Goal: Transaction & Acquisition: Purchase product/service

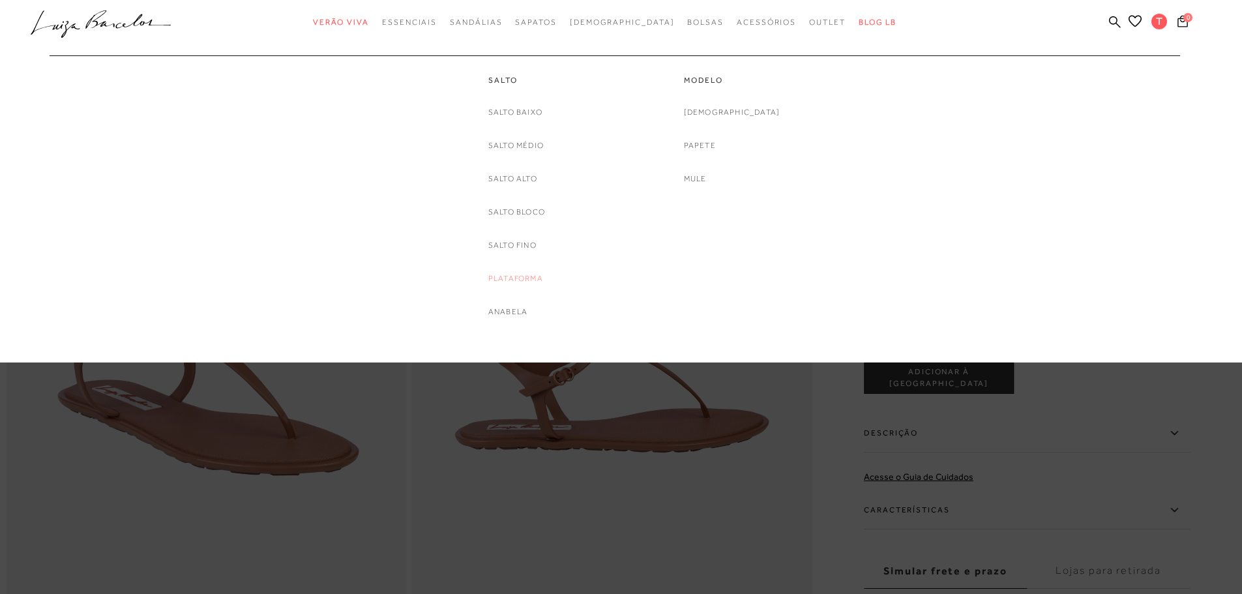
click at [499, 278] on link "Plataforma" at bounding box center [515, 279] width 55 height 14
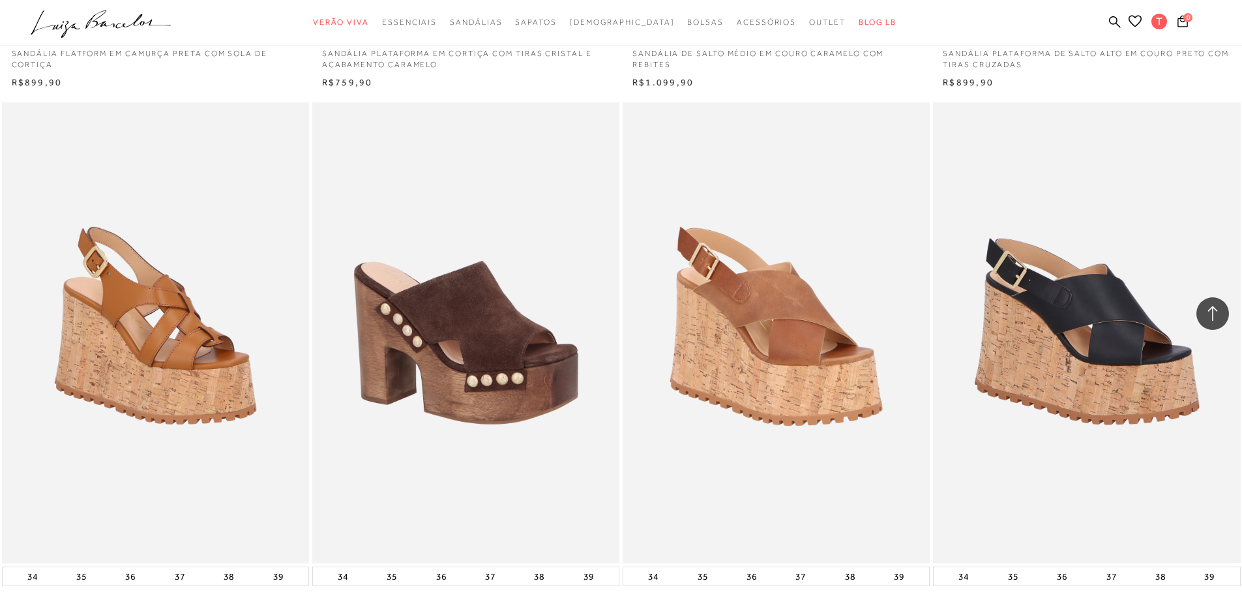
scroll to position [2216, 0]
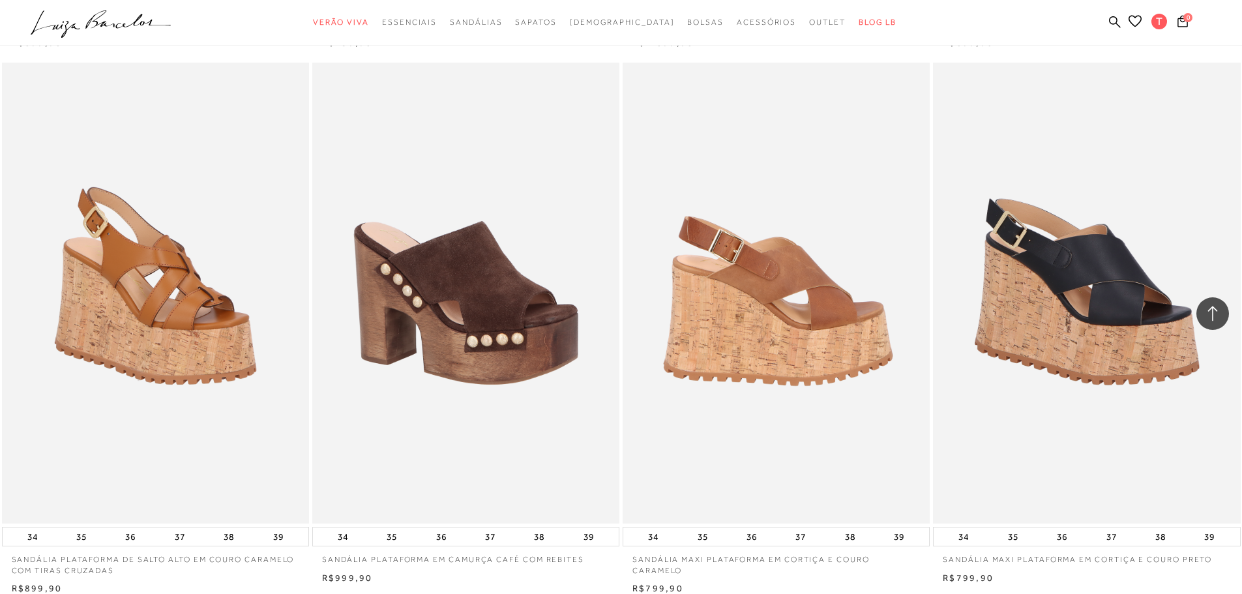
click at [789, 352] on img at bounding box center [777, 293] width 306 height 461
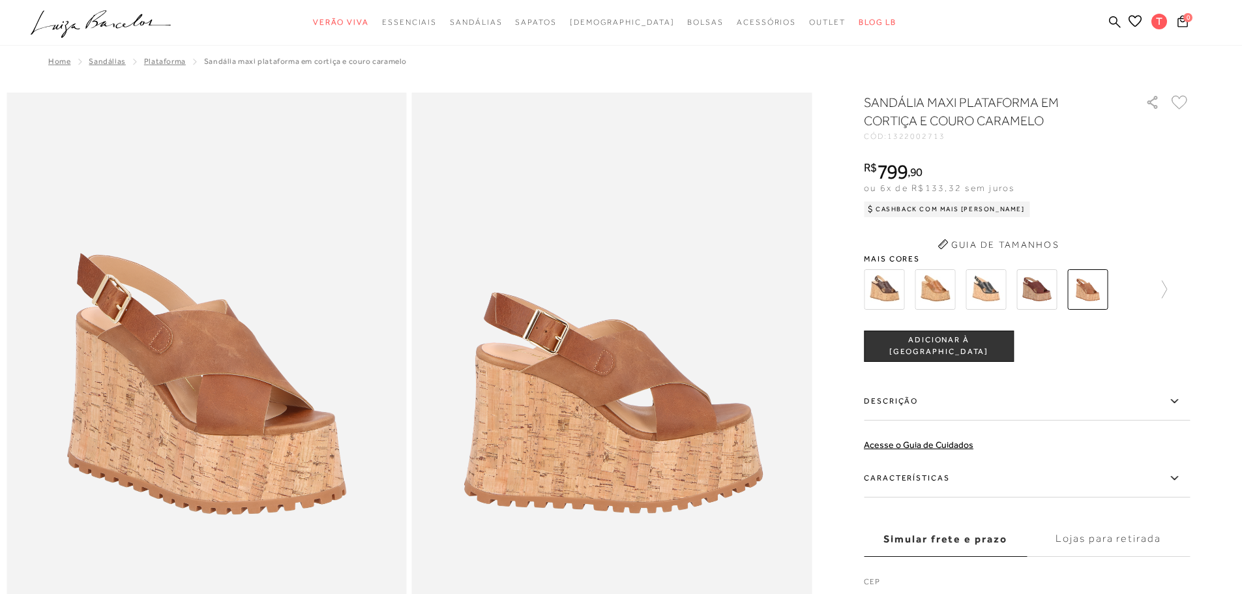
click at [935, 139] on span "1322002713" at bounding box center [916, 136] width 58 height 9
click at [934, 139] on span "1322002713" at bounding box center [916, 136] width 58 height 9
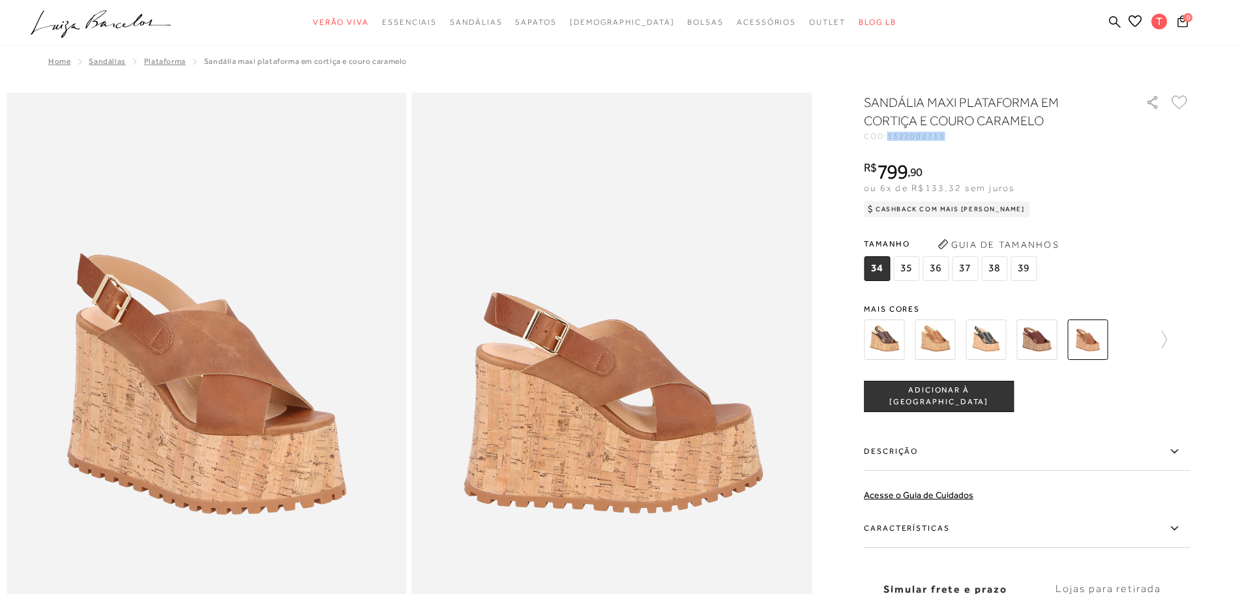
copy span "1322002713"
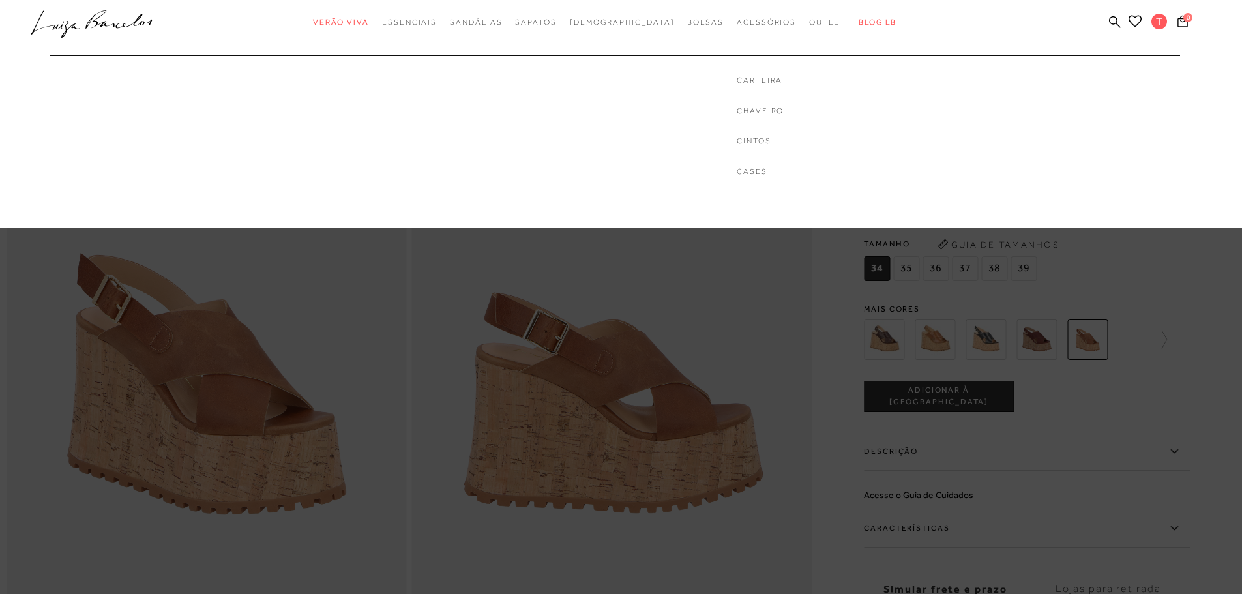
click at [737, 86] on div "Carteira [GEOGRAPHIC_DATA] Cintos Cases" at bounding box center [760, 126] width 47 height 102
click at [737, 78] on link "Carteira" at bounding box center [760, 80] width 47 height 11
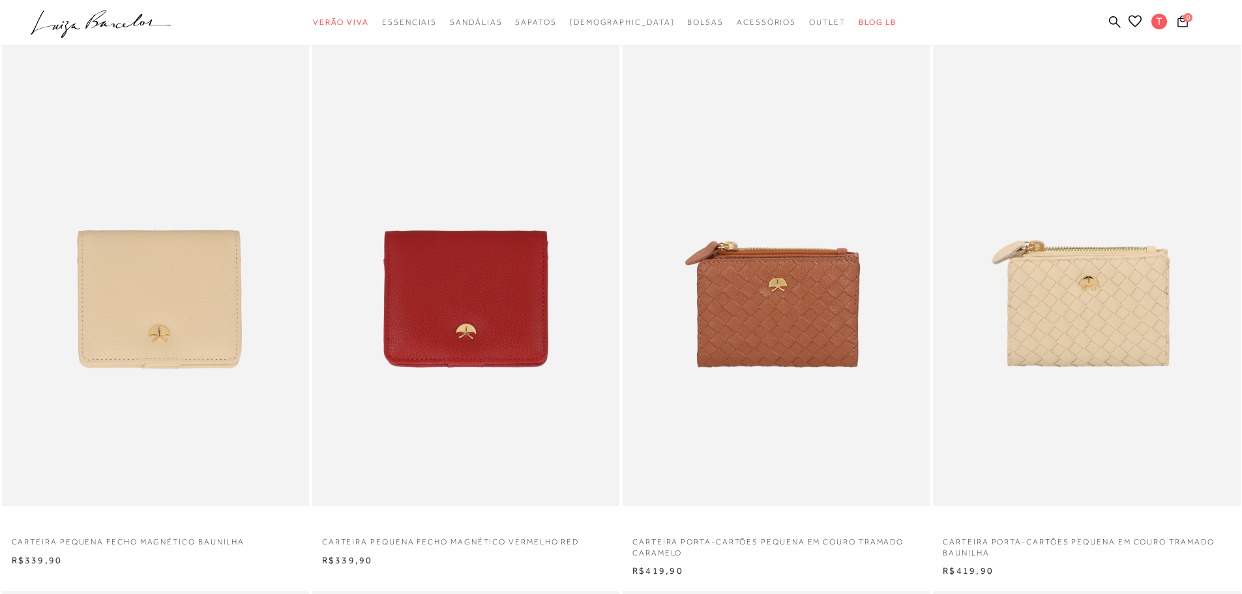
scroll to position [587, 0]
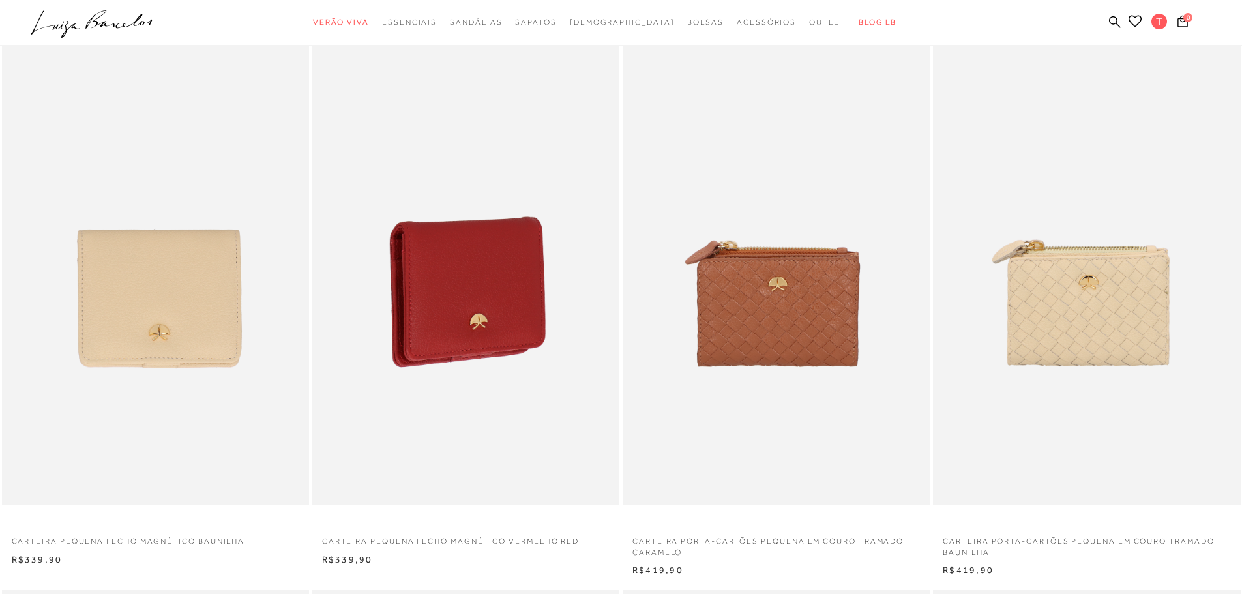
click at [473, 345] on img at bounding box center [467, 274] width 306 height 461
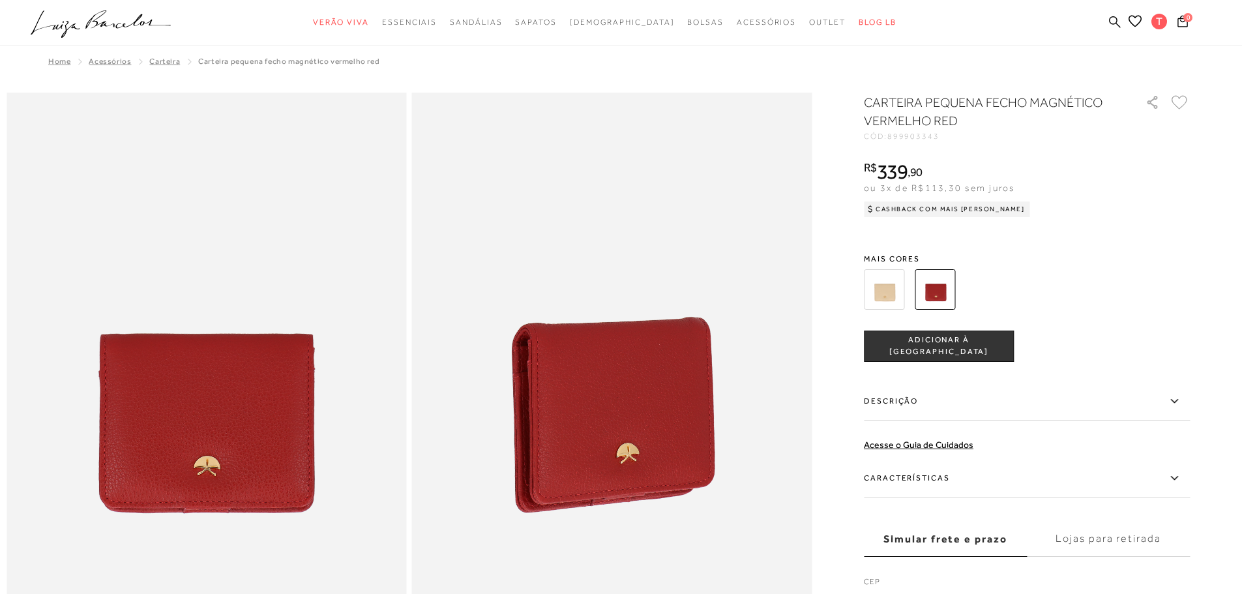
click at [1113, 23] on icon at bounding box center [1115, 22] width 12 height 12
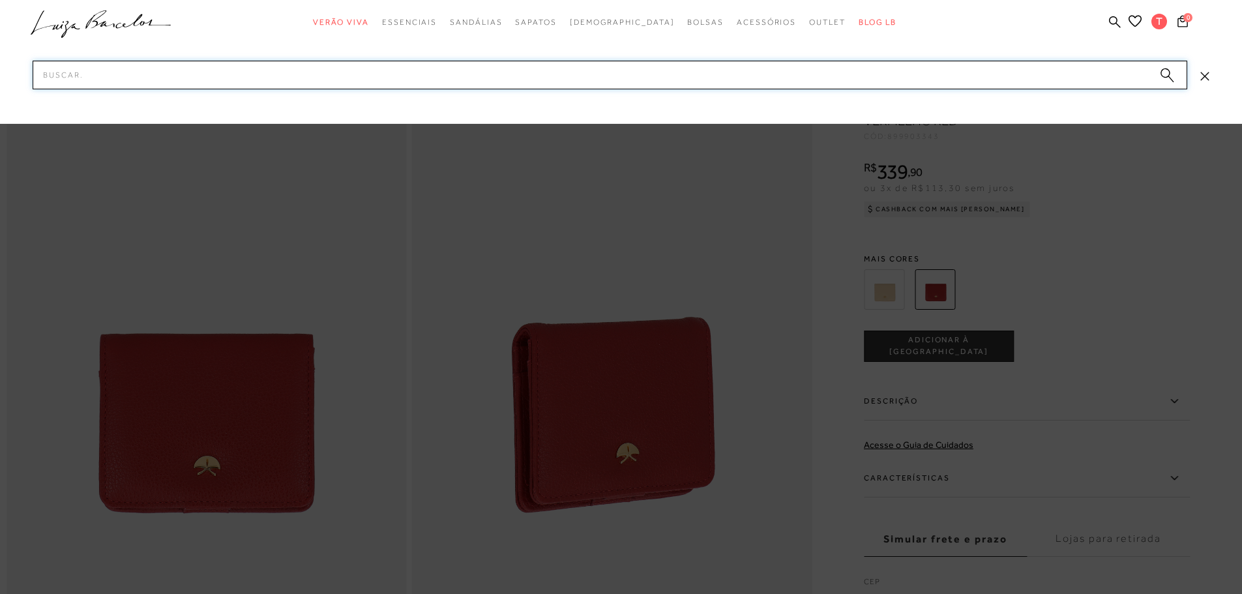
click at [1007, 71] on input "Pesquisar" at bounding box center [610, 75] width 1154 height 29
click at [1055, 78] on input "8999015832" at bounding box center [610, 75] width 1154 height 29
paste input "60510006-3"
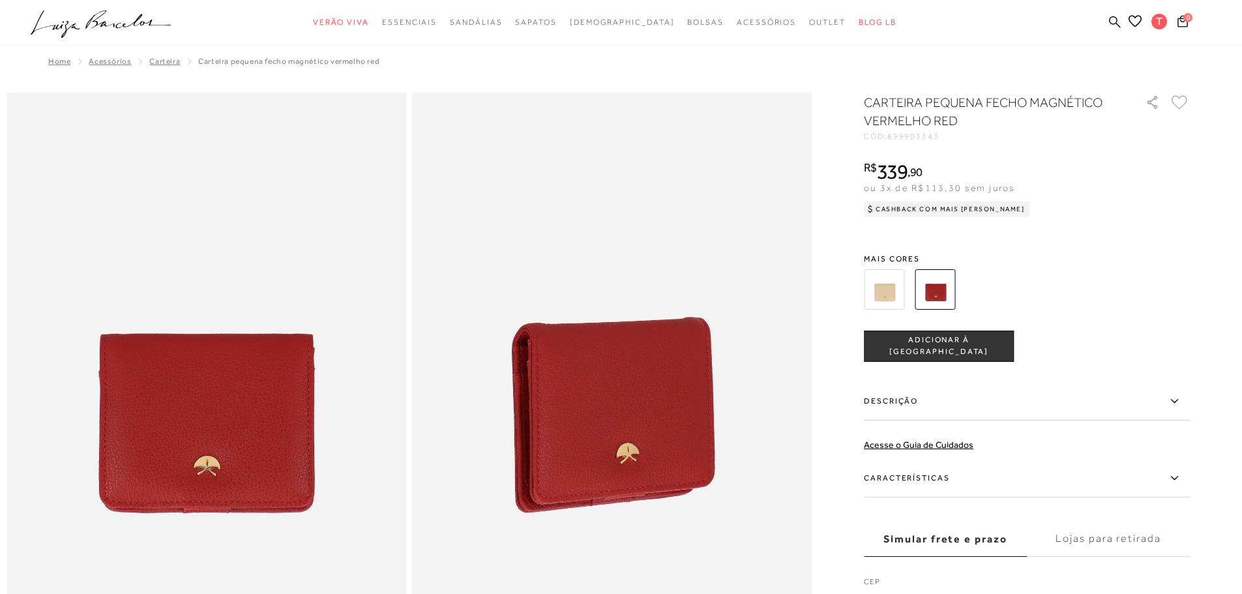
click at [1112, 27] on icon at bounding box center [1115, 22] width 12 height 12
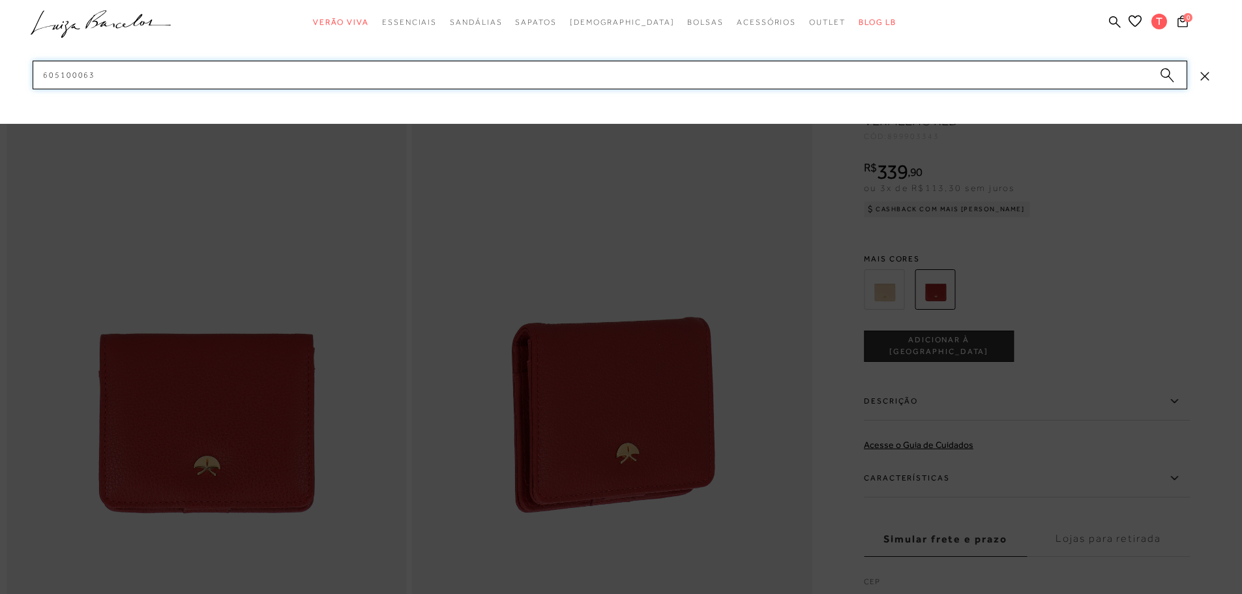
click at [46, 73] on input "605100063" at bounding box center [610, 75] width 1154 height 29
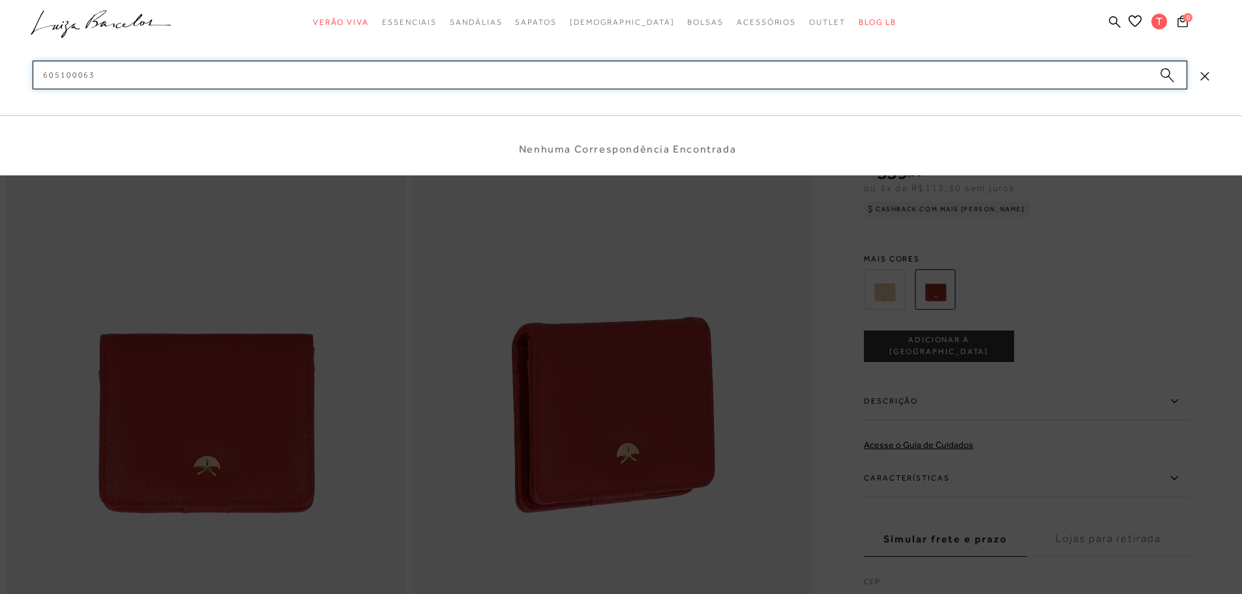
click at [281, 79] on input "605100063" at bounding box center [610, 75] width 1154 height 29
type input "60510006"
